Goal: Task Accomplishment & Management: Manage account settings

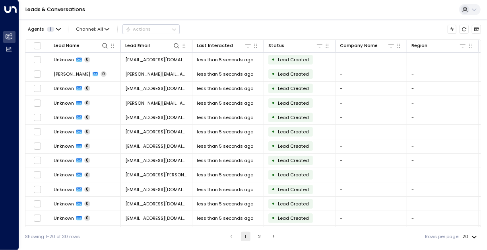
click at [475, 235] on body "Overview Leads & Conversations Leads & Conversations Analytics Analytics Leads …" at bounding box center [243, 122] width 487 height 245
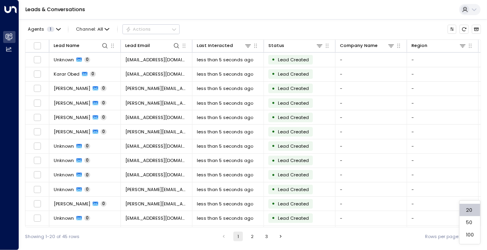
click at [471, 228] on li "100" at bounding box center [469, 234] width 21 height 12
type input "***"
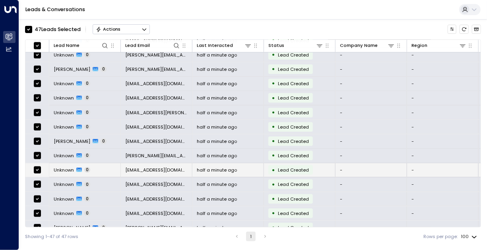
scroll to position [497, 0]
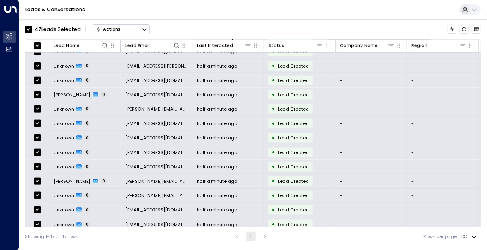
click at [53, 18] on div "Leads & Conversations" at bounding box center [253, 9] width 468 height 19
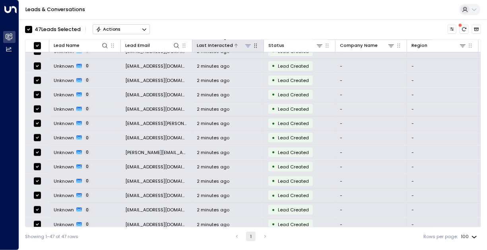
click at [225, 44] on div "Last Interacted" at bounding box center [215, 46] width 36 height 8
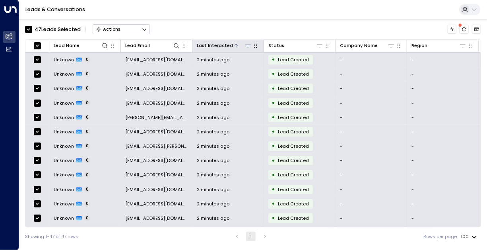
click at [234, 45] on icon at bounding box center [236, 45] width 5 height 5
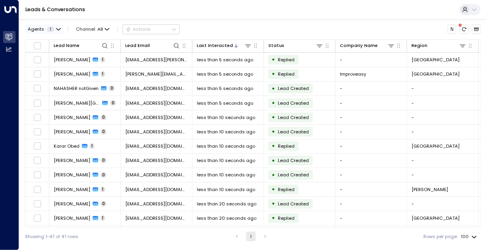
click at [31, 30] on span "Agents" at bounding box center [36, 29] width 16 height 4
click at [34, 29] on div at bounding box center [243, 125] width 487 height 250
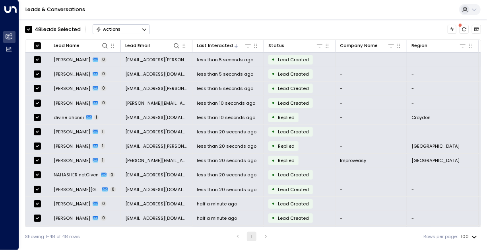
click at [178, 29] on div "48 Lead s Selected Actions" at bounding box center [253, 29] width 456 height 14
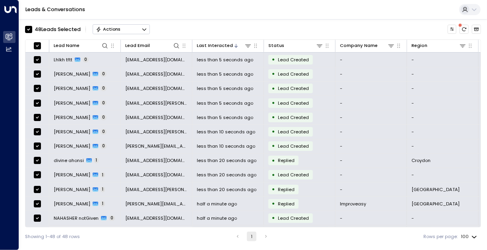
click at [178, 29] on div "48 Lead s Selected Actions" at bounding box center [253, 29] width 456 height 14
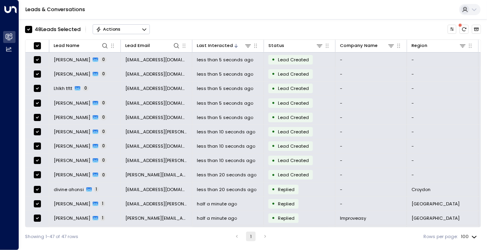
click at [200, 29] on div "48 Lead s Selected Actions" at bounding box center [253, 29] width 456 height 14
click at [32, 30] on label "48 Lead s Selected" at bounding box center [53, 29] width 56 height 7
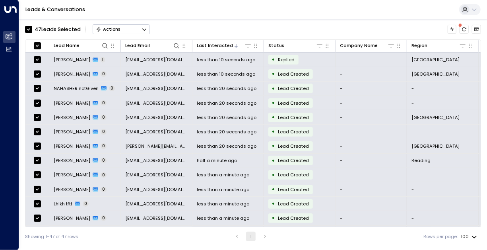
click at [220, 10] on div "Leads & Conversations" at bounding box center [253, 9] width 468 height 19
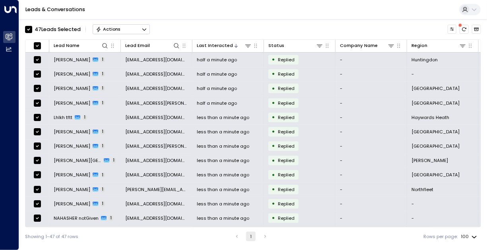
click at [271, 242] on div "Showing 1-47 of 47 rows 1 Rows per page: 100 ***" at bounding box center [253, 236] width 456 height 18
click at [181, 25] on div "47 Lead s Selected Actions" at bounding box center [253, 29] width 456 height 14
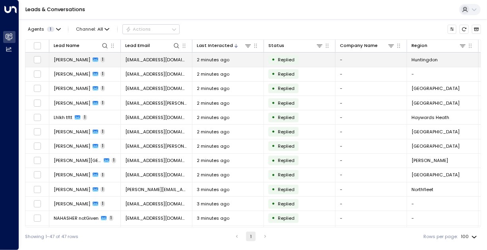
click at [73, 58] on span "[PERSON_NAME]" at bounding box center [72, 59] width 37 height 6
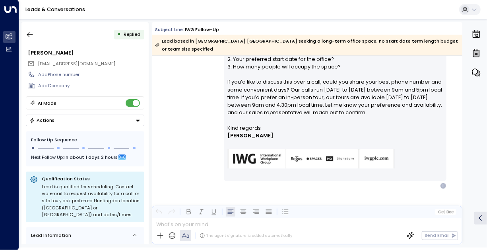
scroll to position [222, 0]
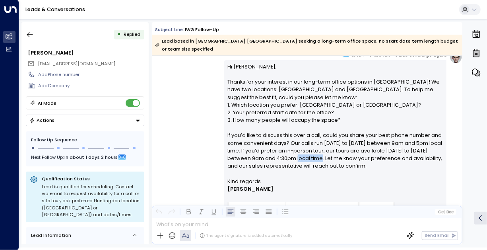
drag, startPoint x: 294, startPoint y: 151, endPoint x: 319, endPoint y: 150, distance: 24.6
click at [319, 150] on p "Hi Ibukun, Thanks for your interest in our long-term office options in Huntingd…" at bounding box center [335, 120] width 215 height 114
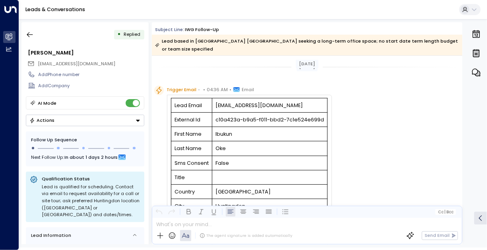
scroll to position [0, 0]
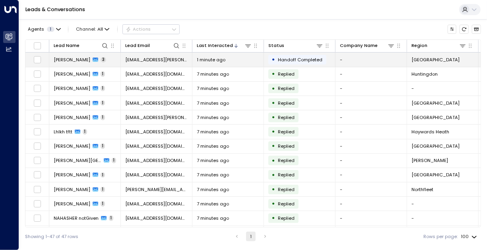
click at [61, 60] on span "[PERSON_NAME]" at bounding box center [72, 59] width 37 height 6
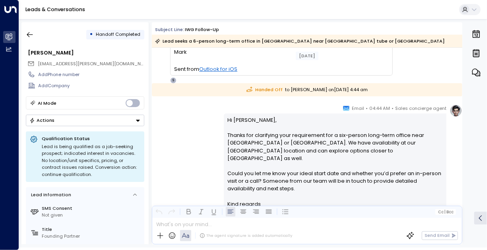
scroll to position [505, 0]
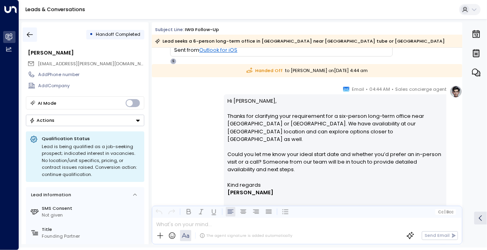
click at [34, 33] on button "button" at bounding box center [30, 34] width 14 height 14
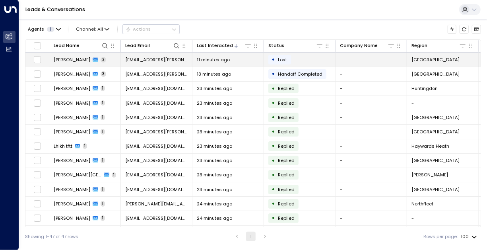
click at [69, 60] on span "[PERSON_NAME]" at bounding box center [72, 59] width 37 height 6
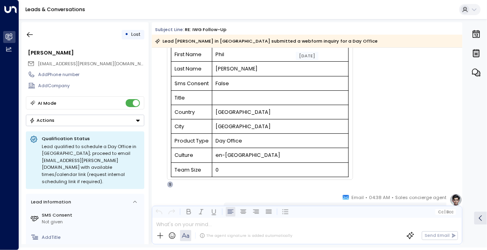
scroll to position [68, 0]
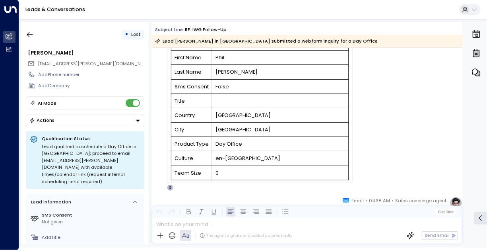
click at [389, 103] on div "Trigger Email • • 04:36 AM • Email Lead Email [EMAIL_ADDRESS][PERSON_NAME][DOMA…" at bounding box center [308, 100] width 308 height 182
click at [31, 33] on icon "button" at bounding box center [30, 35] width 8 height 8
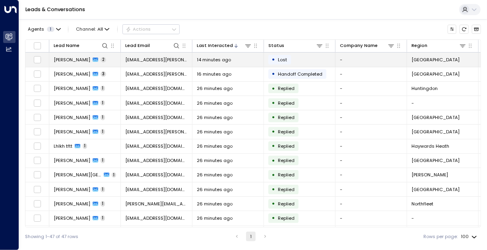
click at [71, 58] on span "[PERSON_NAME]" at bounding box center [72, 59] width 37 height 6
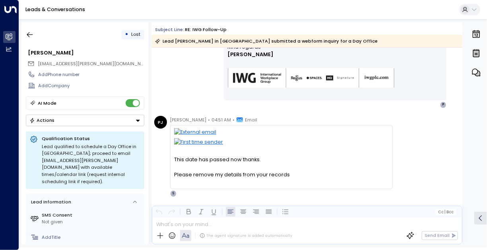
scroll to position [386, 0]
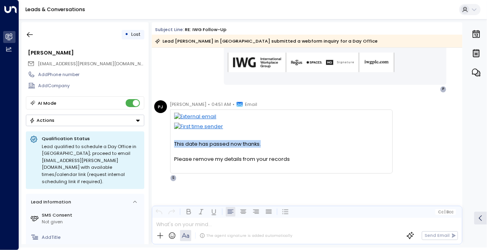
drag, startPoint x: 174, startPoint y: 145, endPoint x: 260, endPoint y: 141, distance: 86.3
click at [260, 141] on p "This date has passed now thanks." at bounding box center [281, 144] width 214 height 8
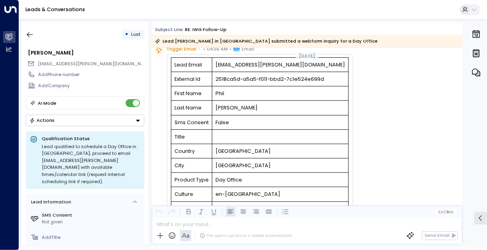
scroll to position [15, 0]
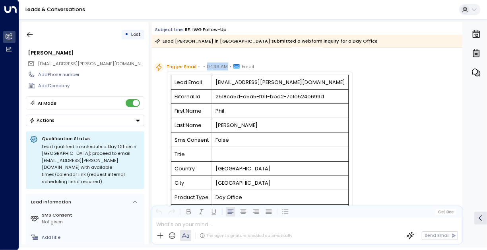
drag, startPoint x: 206, startPoint y: 67, endPoint x: 225, endPoint y: 67, distance: 18.7
click at [225, 67] on span "04:36 AM" at bounding box center [217, 66] width 21 height 8
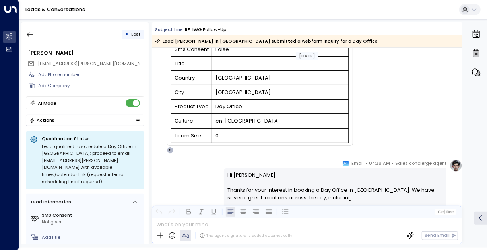
scroll to position [212, 0]
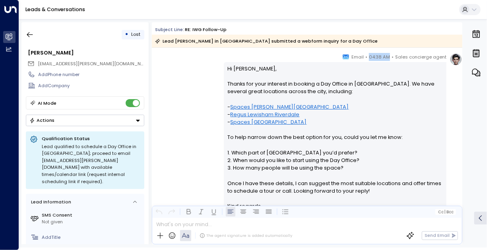
drag, startPoint x: 370, startPoint y: 57, endPoint x: 388, endPoint y: 58, distance: 17.9
click at [388, 58] on span "04:38 AM" at bounding box center [379, 57] width 21 height 8
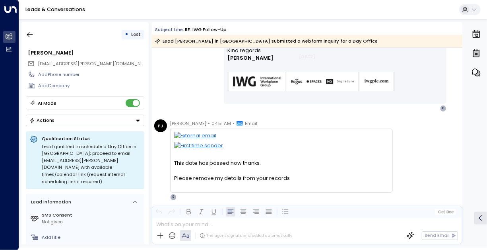
scroll to position [371, 0]
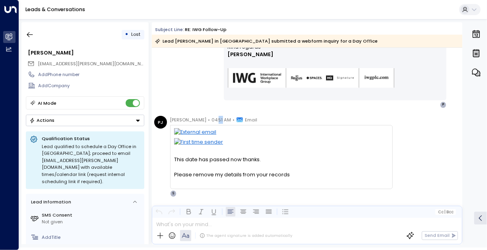
drag, startPoint x: 207, startPoint y: 118, endPoint x: 212, endPoint y: 119, distance: 4.9
click at [212, 119] on span "04:51 AM" at bounding box center [221, 120] width 19 height 8
drag, startPoint x: 212, startPoint y: 119, endPoint x: 264, endPoint y: 159, distance: 66.0
click at [264, 159] on p "This date has passed now thanks." at bounding box center [281, 159] width 214 height 8
click at [238, 166] on p at bounding box center [281, 167] width 214 height 8
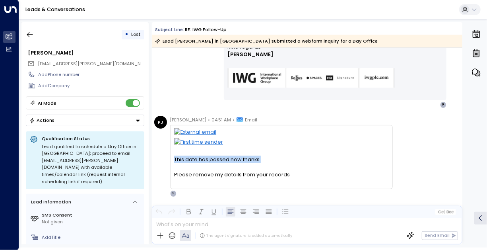
drag, startPoint x: 174, startPoint y: 159, endPoint x: 263, endPoint y: 156, distance: 89.0
click at [263, 156] on p "This date has passed now thanks." at bounding box center [281, 159] width 214 height 8
click at [216, 163] on p at bounding box center [281, 167] width 214 height 8
drag, startPoint x: 174, startPoint y: 158, endPoint x: 260, endPoint y: 158, distance: 86.6
click at [260, 158] on div "This date has passed now thanks. Please remove my details from your records Fro…" at bounding box center [281, 157] width 223 height 64
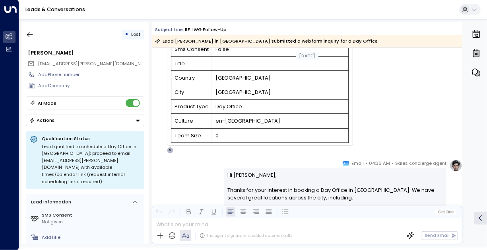
scroll to position [0, 0]
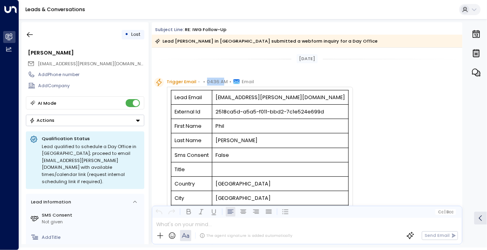
drag, startPoint x: 206, startPoint y: 81, endPoint x: 223, endPoint y: 84, distance: 17.3
click at [223, 84] on span "04:36 AM" at bounding box center [217, 81] width 21 height 8
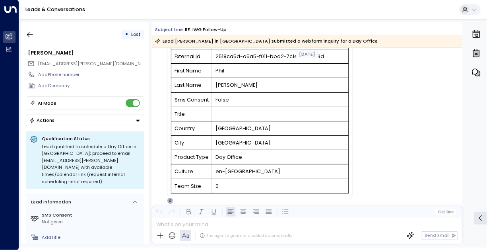
scroll to position [159, 0]
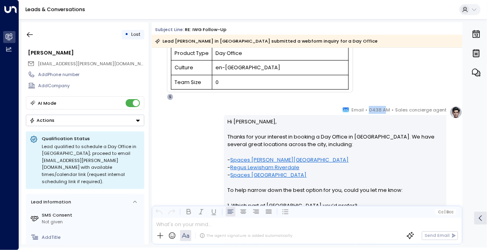
drag, startPoint x: 369, startPoint y: 110, endPoint x: 385, endPoint y: 109, distance: 16.0
click at [385, 109] on div "Sales concierge agent • 04:38 AM • Email" at bounding box center [395, 110] width 104 height 8
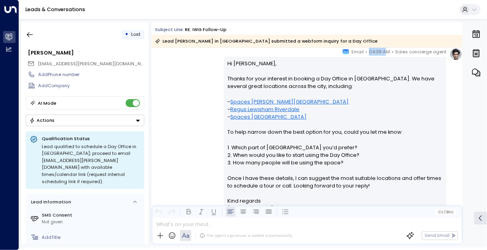
scroll to position [318, 0]
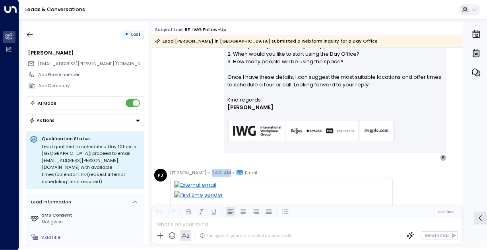
drag, startPoint x: 200, startPoint y: 173, endPoint x: 220, endPoint y: 172, distance: 19.9
click at [220, 172] on div "Phil J. Smith • 04:51 AM • Email" at bounding box center [213, 172] width 87 height 8
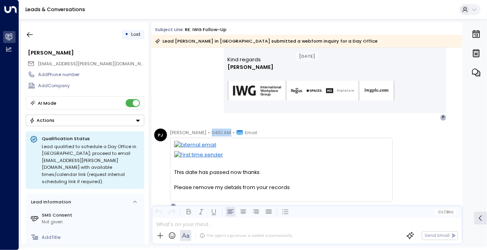
scroll to position [386, 0]
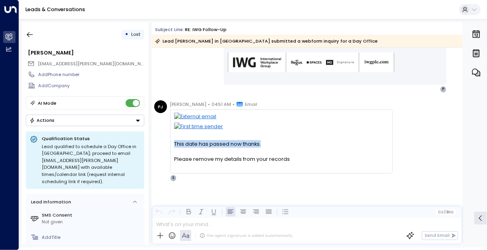
drag, startPoint x: 174, startPoint y: 143, endPoint x: 269, endPoint y: 145, distance: 95.4
click at [269, 145] on div "This date has passed now thanks. Please remove my details from your records Fro…" at bounding box center [281, 141] width 223 height 64
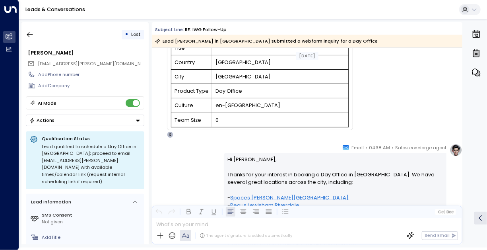
scroll to position [0, 0]
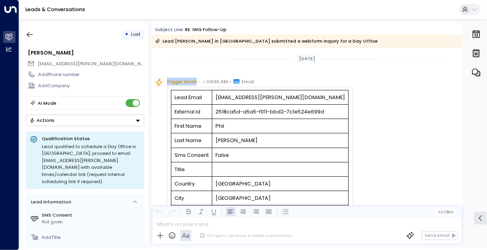
drag, startPoint x: 167, startPoint y: 82, endPoint x: 196, endPoint y: 83, distance: 29.1
click at [196, 83] on div "Trigger Email • • 04:36 AM • Email" at bounding box center [210, 81] width 87 height 8
click at [33, 34] on icon "button" at bounding box center [30, 35] width 8 height 8
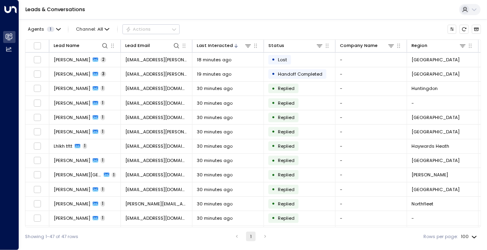
click at [310, 13] on div "Leads & Conversations" at bounding box center [253, 9] width 468 height 19
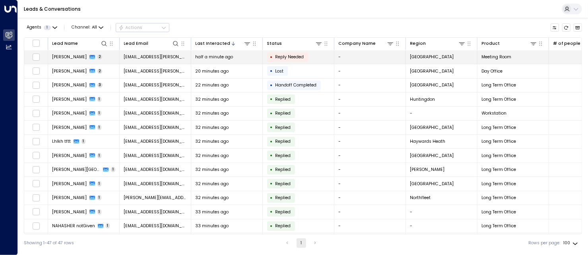
click at [74, 58] on span "[PERSON_NAME]" at bounding box center [69, 57] width 35 height 6
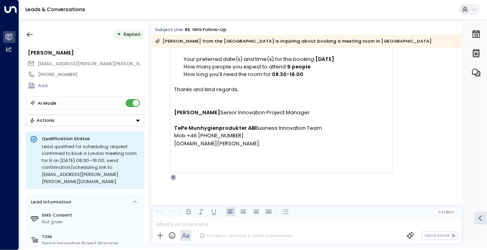
scroll to position [654, 0]
